Goal: Task Accomplishment & Management: Manage account settings

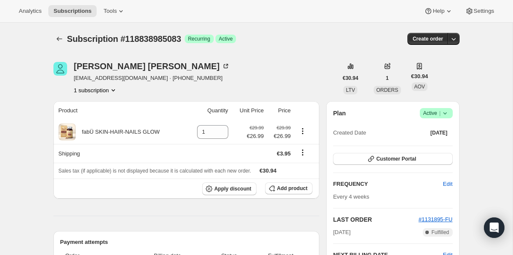
click at [439, 110] on span "Active |" at bounding box center [437, 113] width 26 height 9
click at [436, 145] on span "Cancel subscription" at bounding box center [434, 145] width 48 height 6
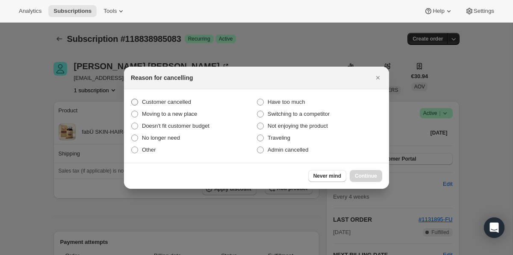
click at [158, 102] on span "Customer cancelled" at bounding box center [166, 102] width 49 height 6
click at [132, 99] on input "Customer cancelled" at bounding box center [131, 99] width 0 height 0
radio input "true"
click at [363, 175] on span "Continue" at bounding box center [366, 176] width 22 height 7
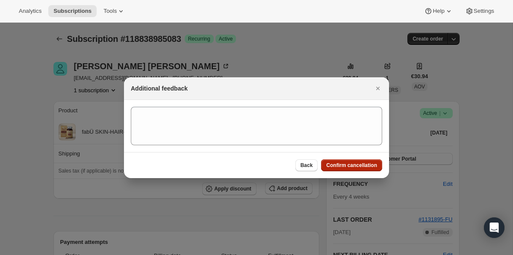
click at [358, 169] on span "Confirm cancellation" at bounding box center [351, 165] width 51 height 7
